Goal: Task Accomplishment & Management: Manage account settings

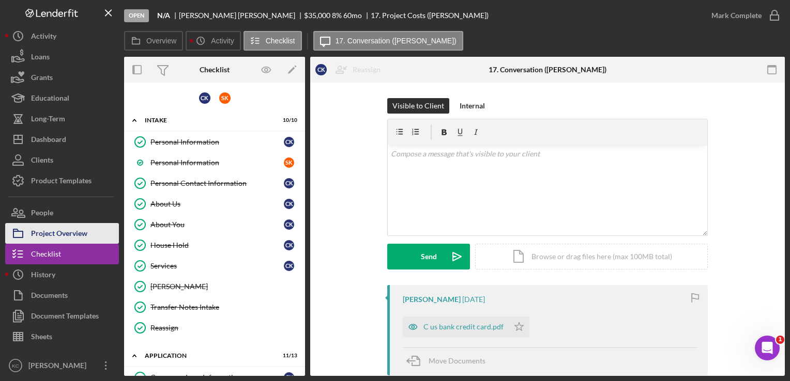
click at [65, 238] on div "Project Overview" at bounding box center [59, 234] width 56 height 23
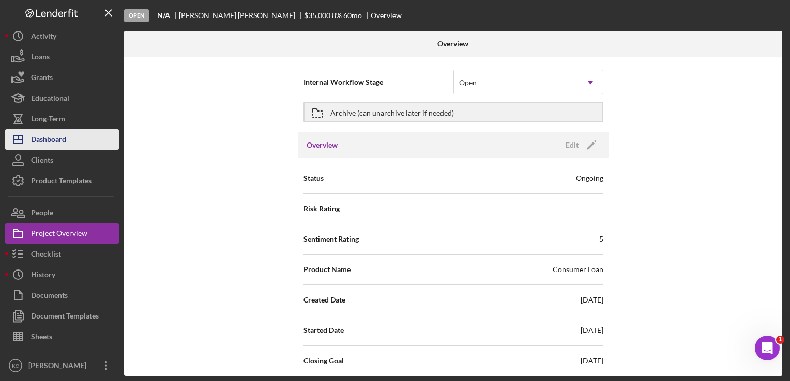
click at [92, 136] on button "Icon/Dashboard Dashboard" at bounding box center [62, 139] width 114 height 21
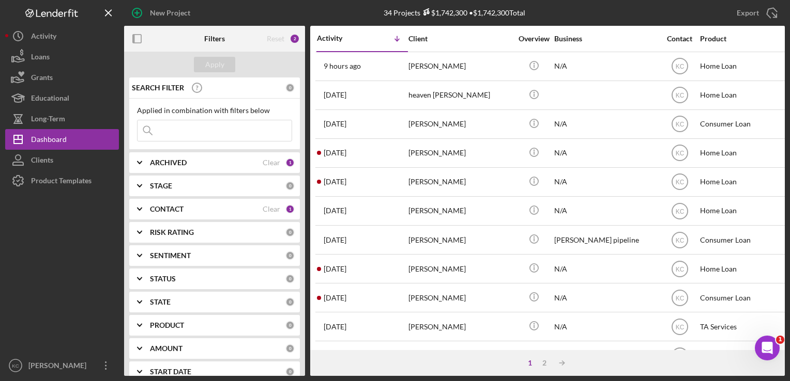
click at [285, 208] on div "1" at bounding box center [289, 209] width 9 height 9
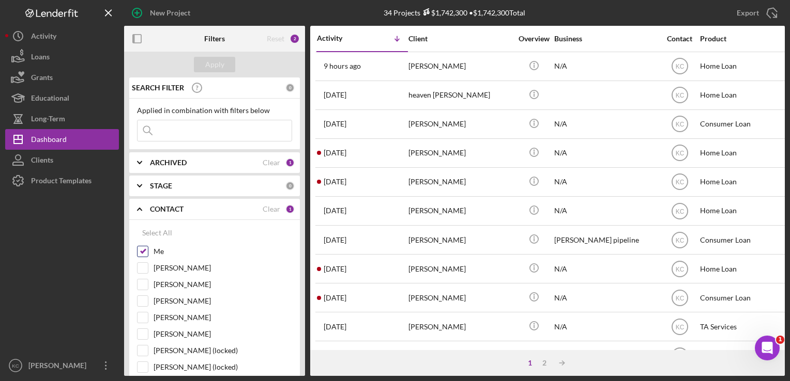
click at [145, 249] on input "Me" at bounding box center [142, 251] width 10 height 10
checkbox input "false"
click at [190, 134] on input at bounding box center [214, 130] width 154 height 21
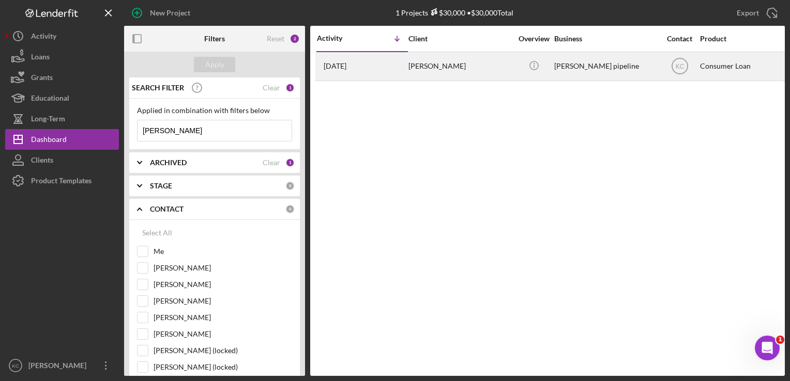
type input "[PERSON_NAME]"
click at [445, 66] on div "[PERSON_NAME]" at bounding box center [459, 66] width 103 height 27
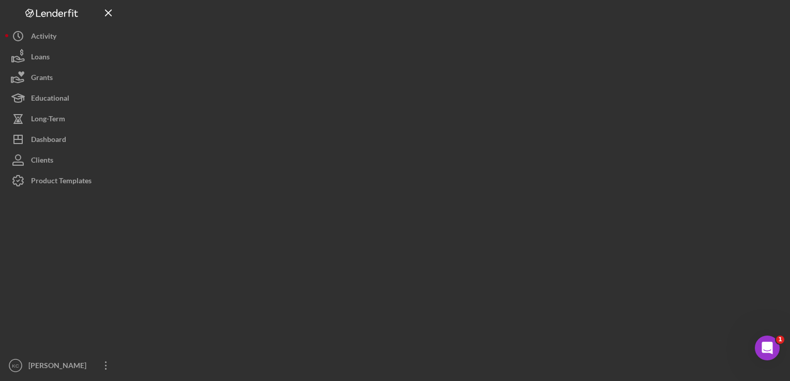
click at [445, 66] on div at bounding box center [454, 188] width 660 height 376
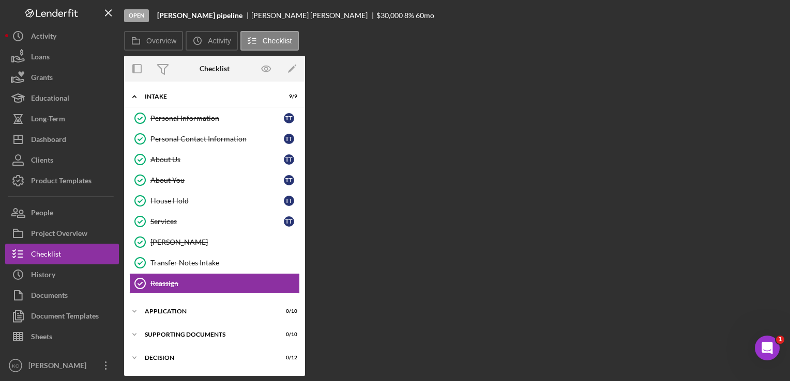
scroll to position [19, 0]
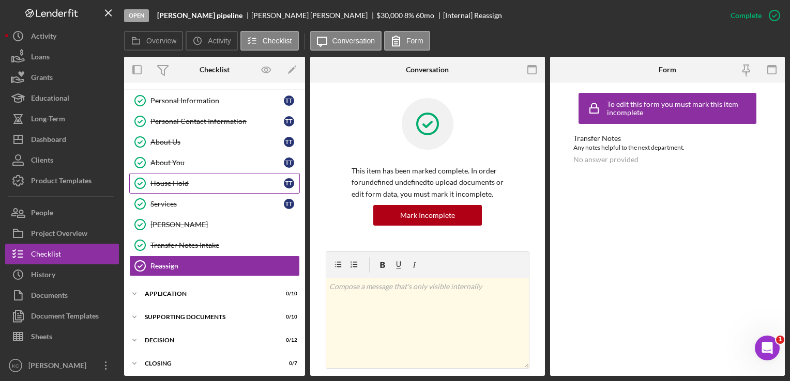
click at [201, 189] on link "House Hold House Hold T T" at bounding box center [214, 183] width 171 height 21
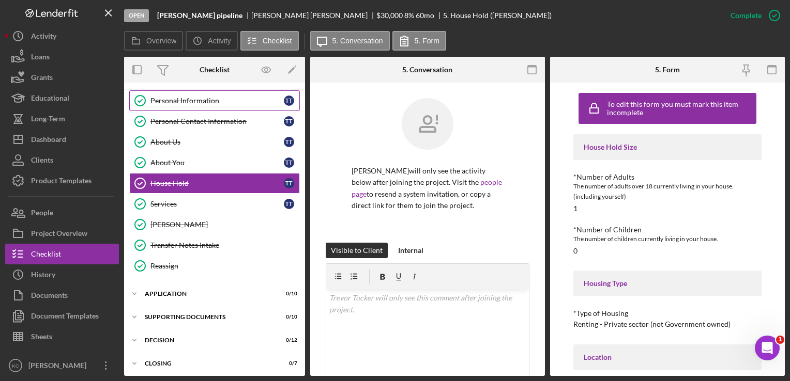
click at [187, 95] on link "Personal Information Personal Information T T" at bounding box center [214, 100] width 171 height 21
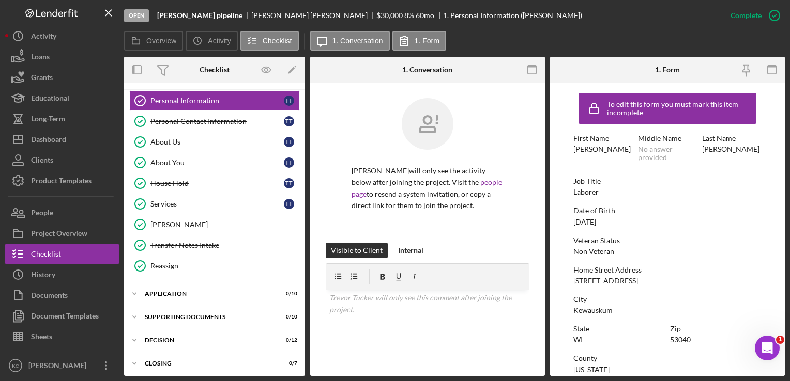
click at [477, 25] on div "Open [PERSON_NAME] pipeline [PERSON_NAME] $30,000 $30,000 8 % 60 mo 1. Personal…" at bounding box center [422, 15] width 596 height 31
click at [204, 207] on link "Services Services T T" at bounding box center [214, 204] width 171 height 21
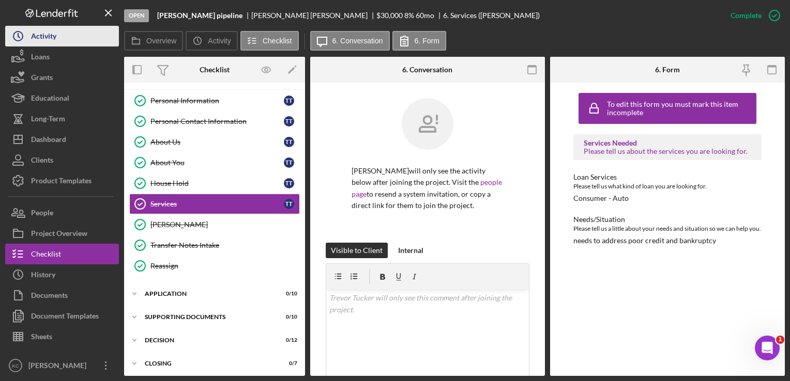
click at [39, 44] on div "Activity" at bounding box center [43, 37] width 25 height 23
